Goal: Transaction & Acquisition: Book appointment/travel/reservation

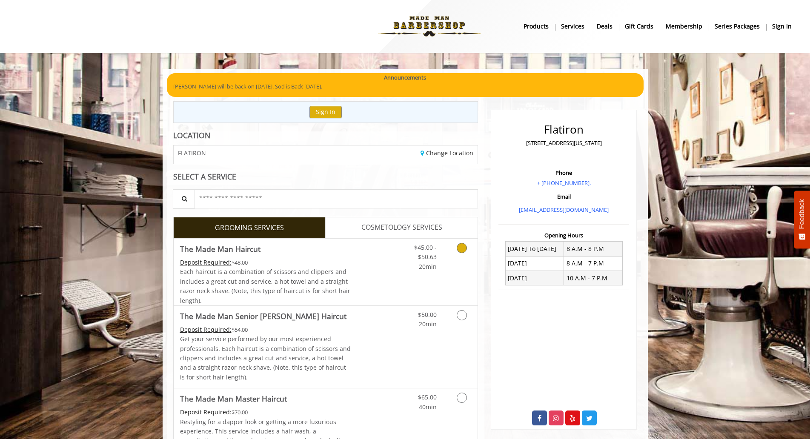
click at [248, 272] on span "Each haircut is a combination of scissors and clippers and includes a great cut…" at bounding box center [265, 286] width 170 height 37
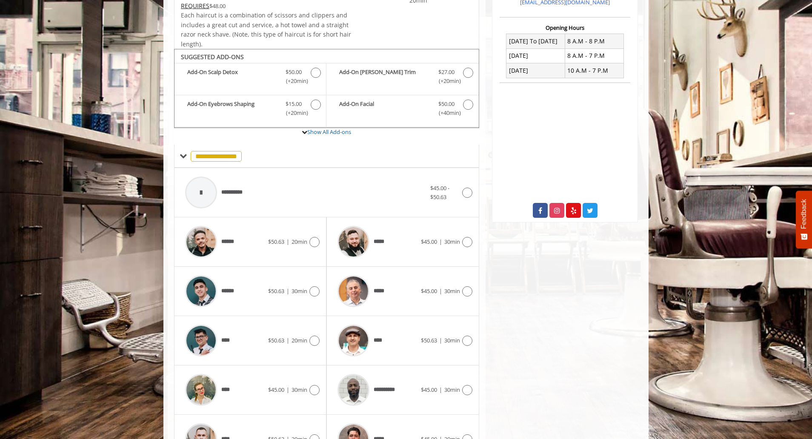
scroll to position [257, 0]
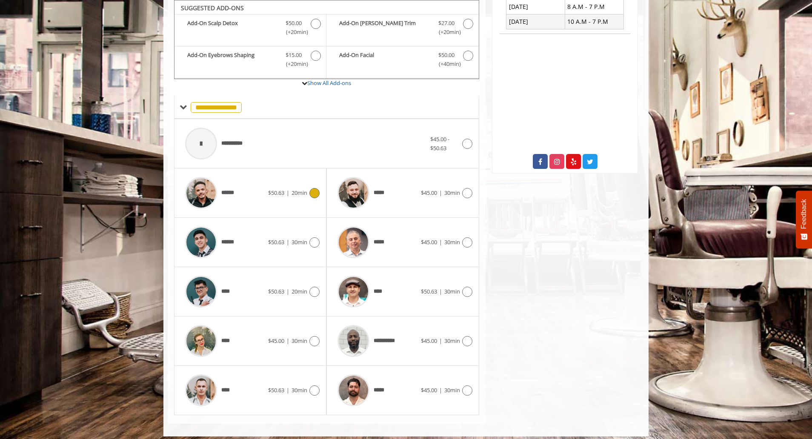
click at [239, 190] on div "******" at bounding box center [224, 193] width 87 height 40
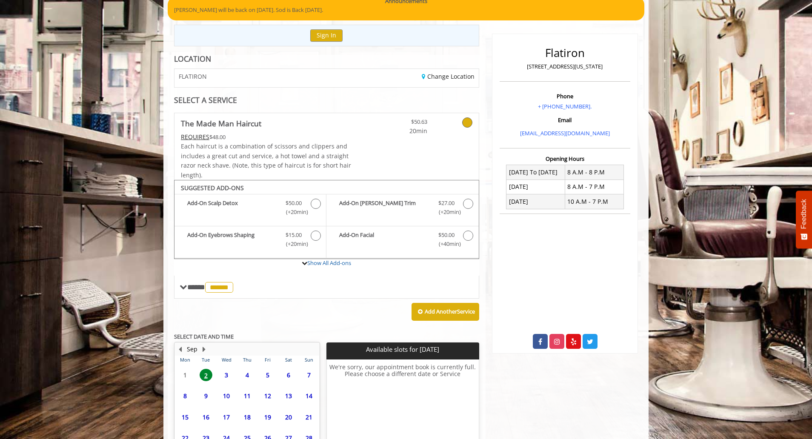
scroll to position [155, 0]
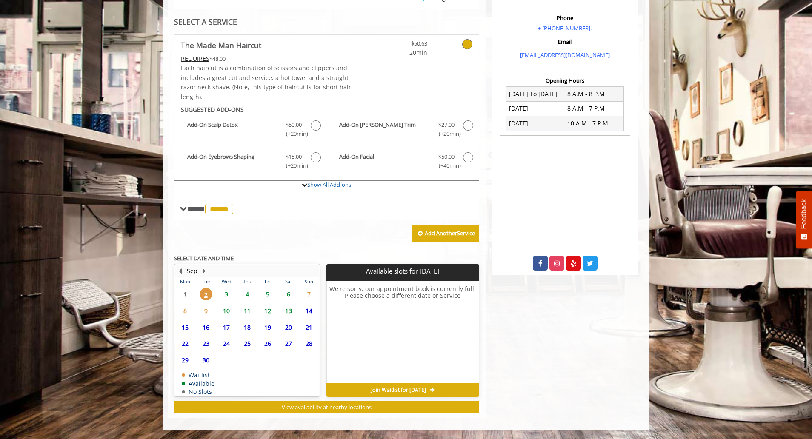
click at [226, 294] on span "3" at bounding box center [226, 294] width 13 height 12
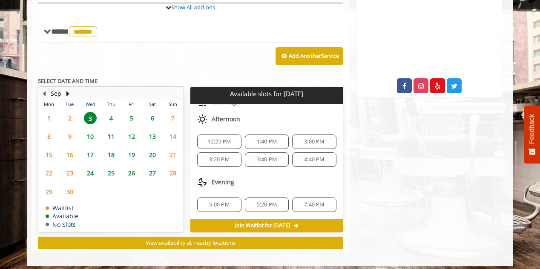
scroll to position [0, 0]
